Goal: Task Accomplishment & Management: Manage account settings

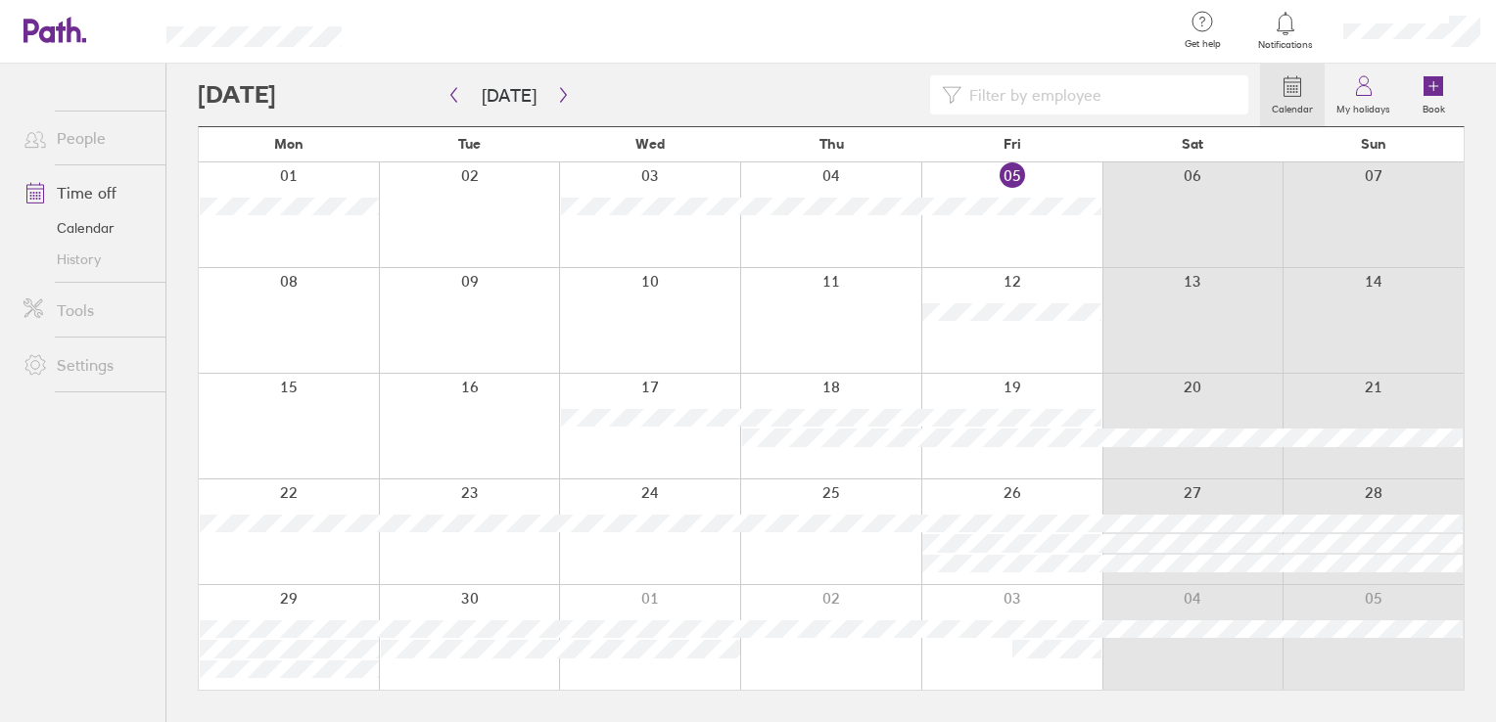
click at [814, 476] on div at bounding box center [830, 426] width 181 height 105
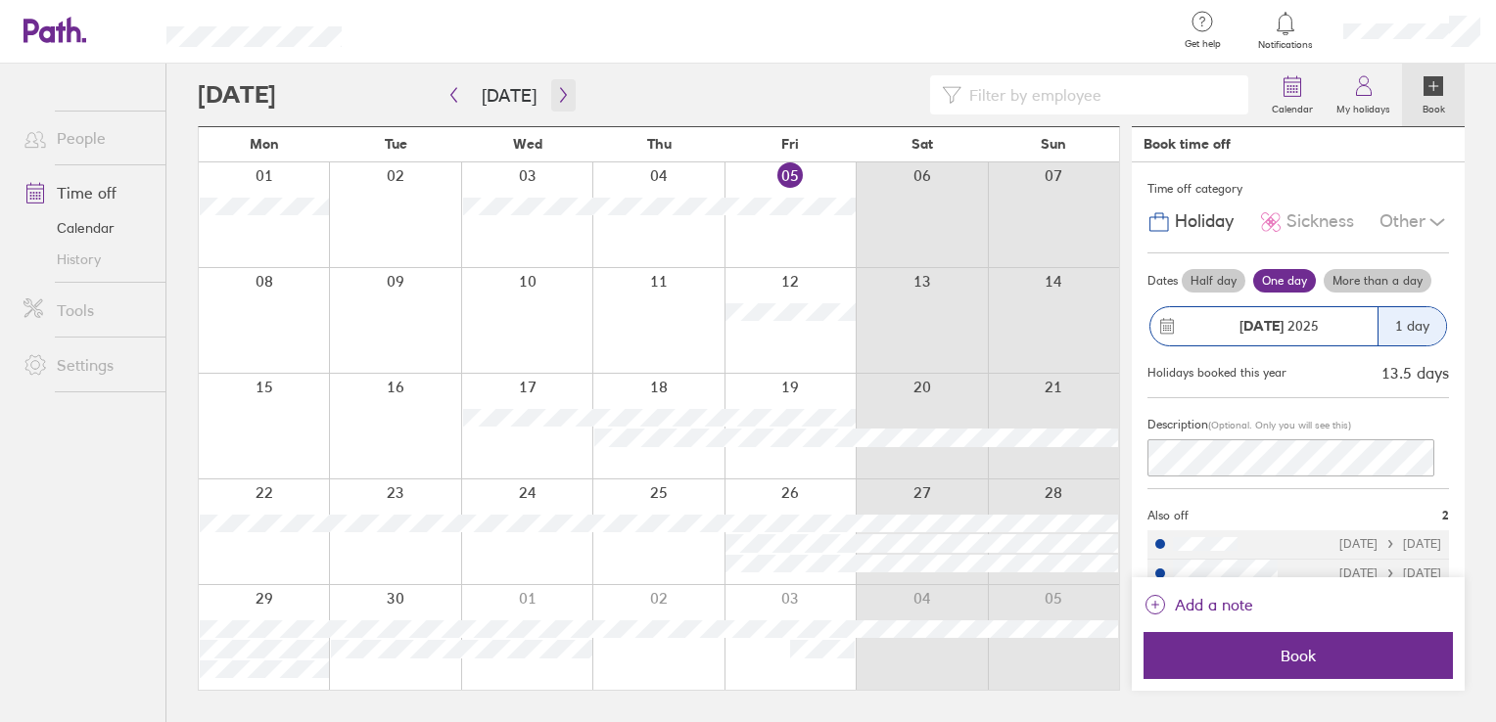
click at [560, 100] on icon "button" at bounding box center [563, 95] width 6 height 15
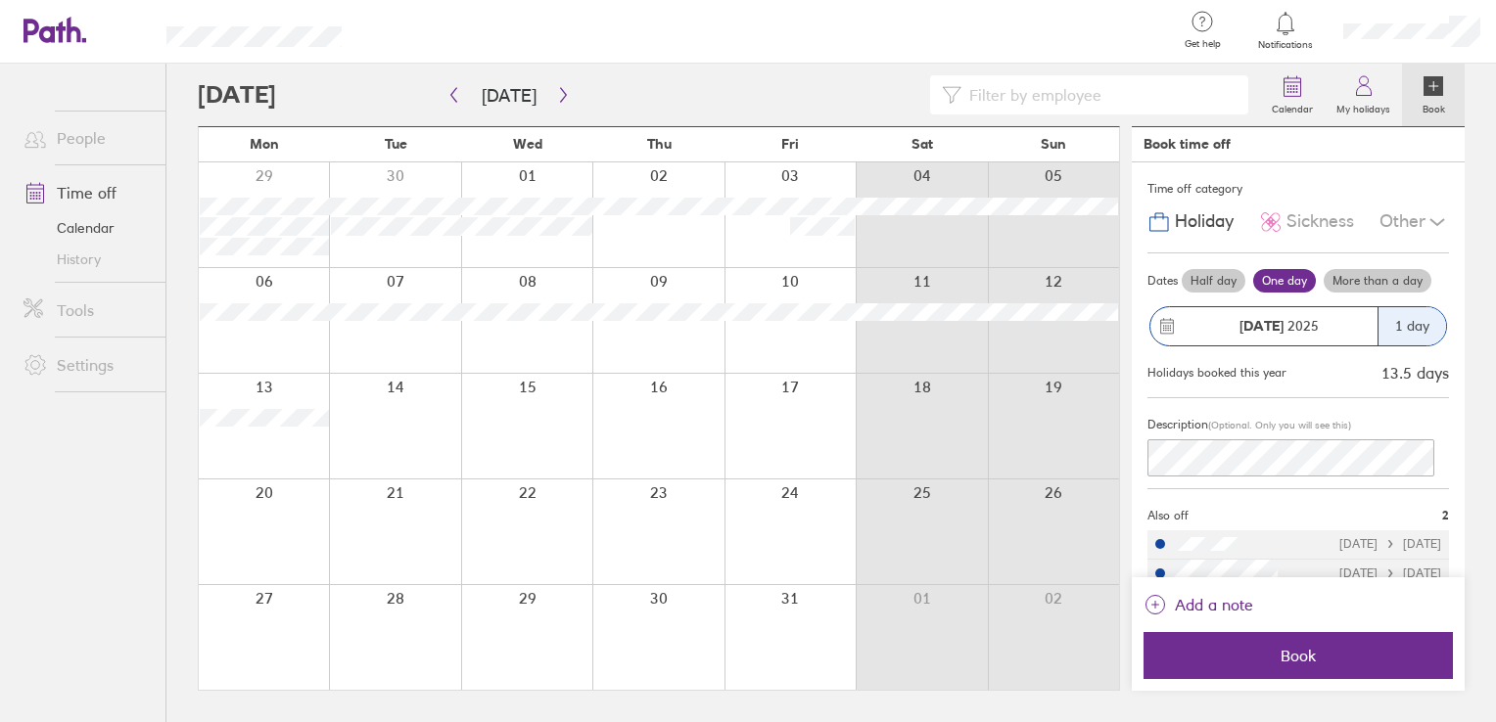
click at [439, 81] on div at bounding box center [729, 94] width 1062 height 39
click at [452, 89] on icon "button" at bounding box center [453, 95] width 15 height 16
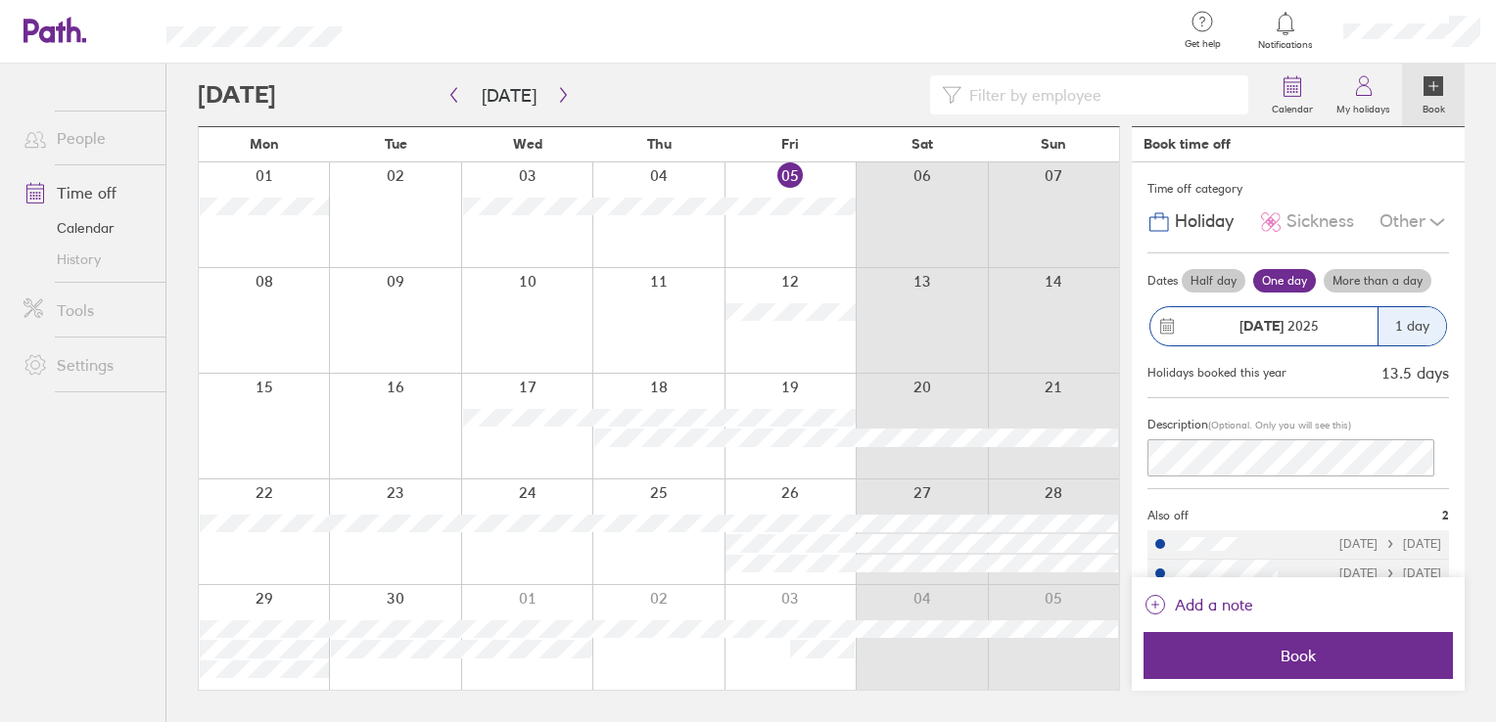
click at [544, 441] on div at bounding box center [526, 426] width 131 height 105
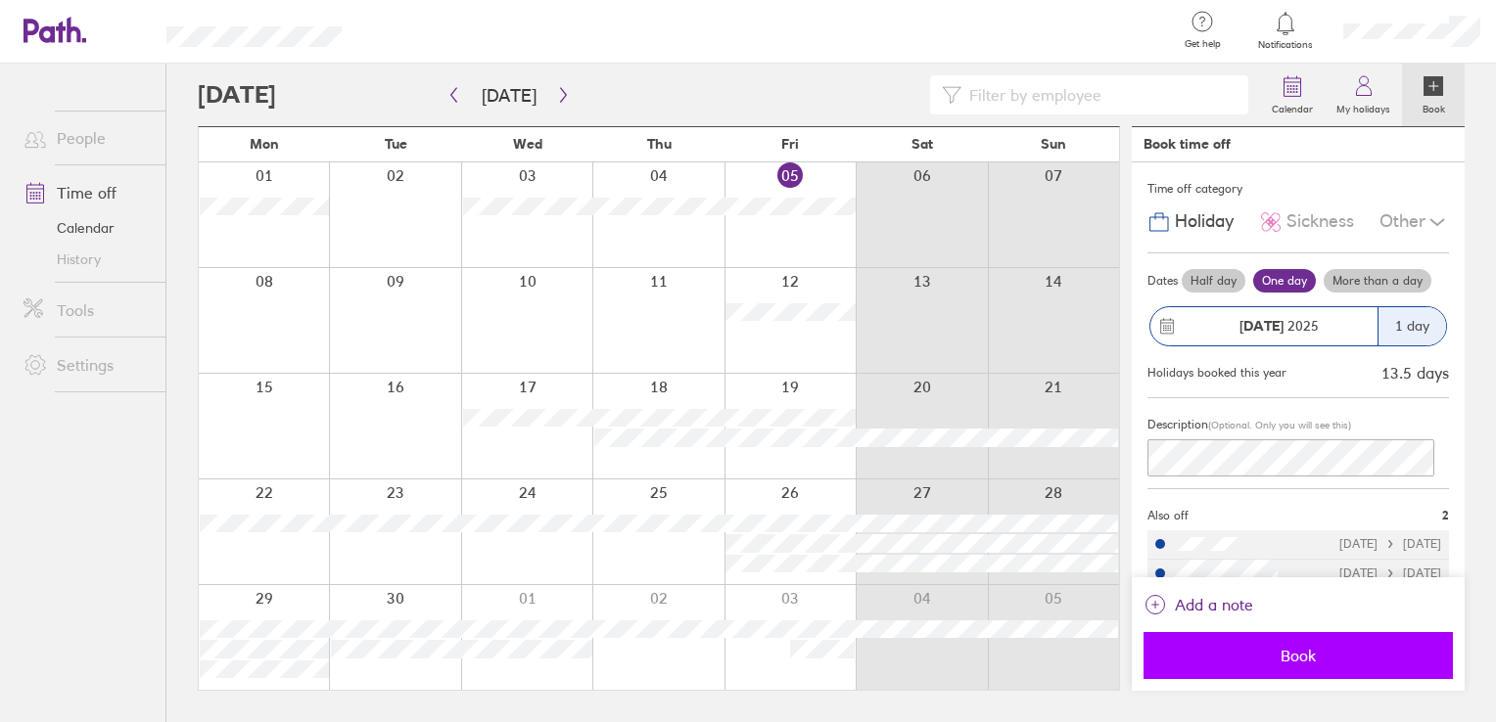
click at [1334, 658] on span "Book" at bounding box center [1298, 656] width 282 height 18
